Goal: Find specific page/section: Find specific page/section

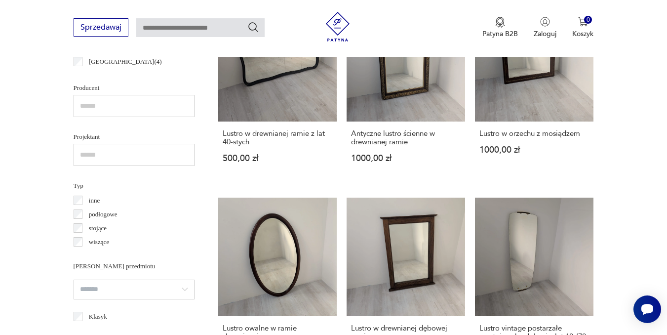
scroll to position [652, 0]
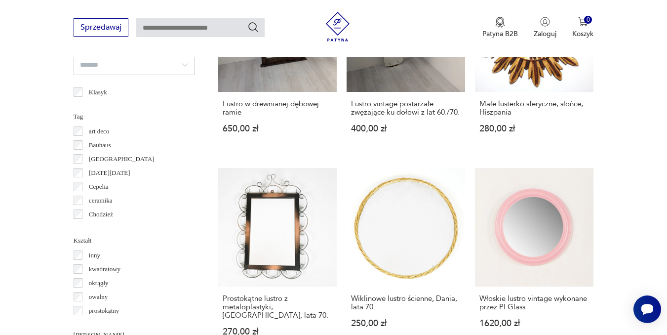
scroll to position [978, 0]
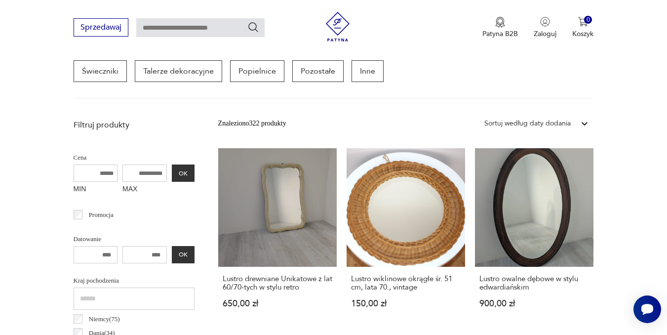
scroll to position [330, 0]
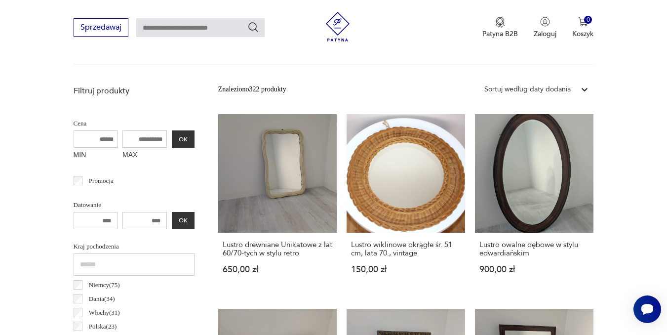
click at [152, 134] on input "MAX" at bounding box center [145, 138] width 44 height 17
type input "****"
click at [180, 136] on button "OK" at bounding box center [183, 138] width 23 height 17
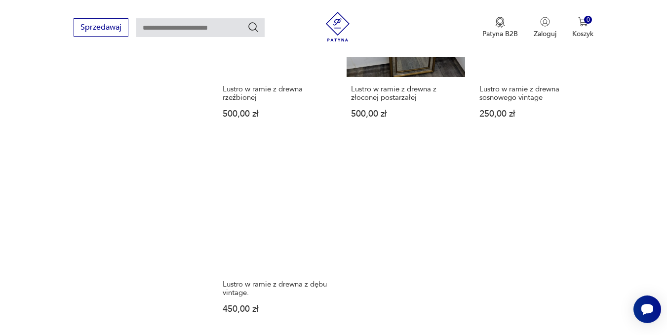
scroll to position [1415, 0]
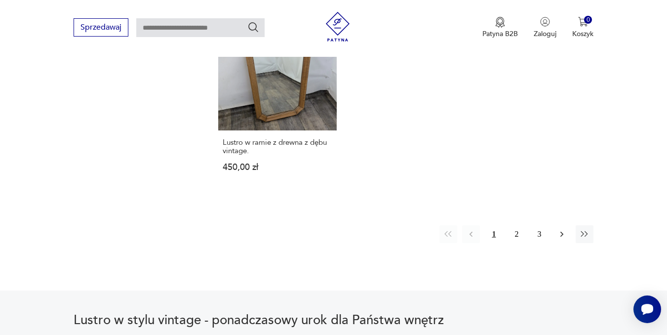
click at [565, 229] on icon "button" at bounding box center [562, 234] width 10 height 10
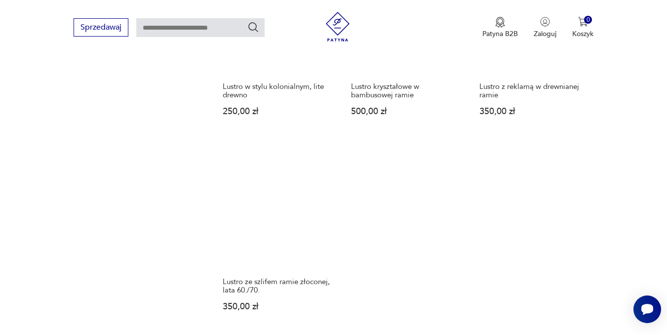
scroll to position [1346, 0]
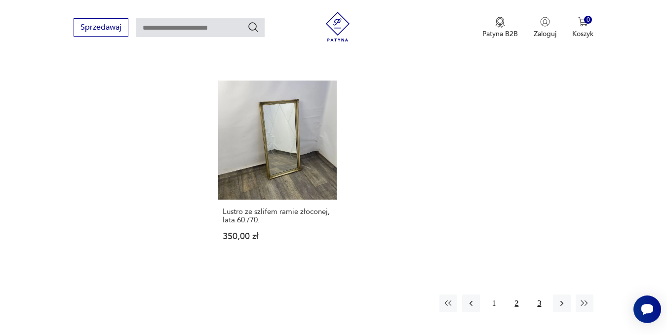
click at [543, 301] on button "3" at bounding box center [540, 303] width 18 height 18
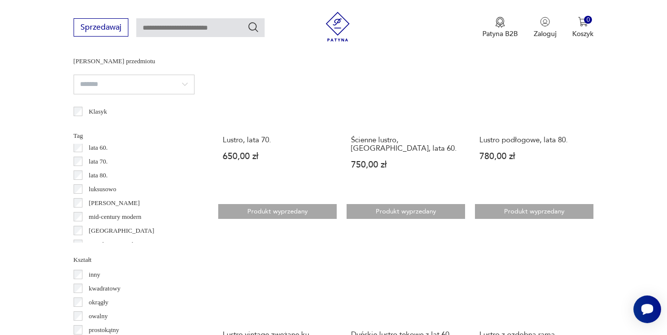
scroll to position [987, 0]
